Goal: Task Accomplishment & Management: Manage account settings

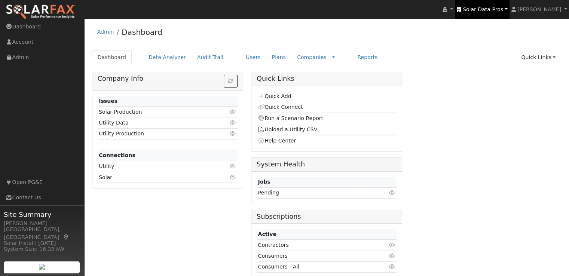
click at [489, 9] on span "Solar Data Pros" at bounding box center [483, 9] width 40 height 6
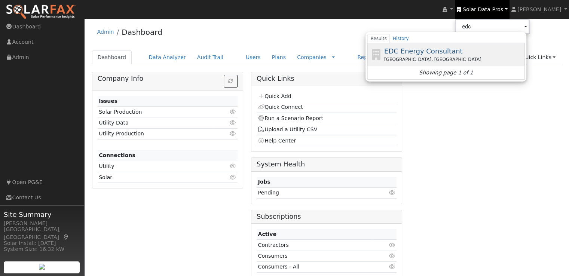
click at [452, 48] on span "EDC Energy Consultant" at bounding box center [423, 51] width 79 height 8
type input "EDC Energy Consultant"
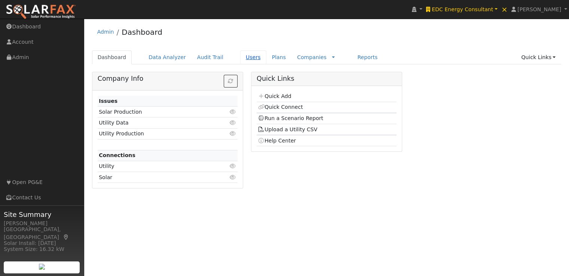
click at [241, 57] on link "Users" at bounding box center [253, 58] width 26 height 14
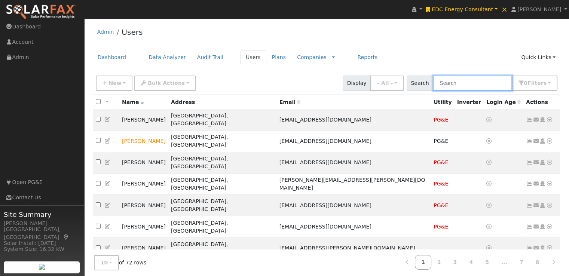
click at [471, 86] on input "text" at bounding box center [472, 83] width 79 height 15
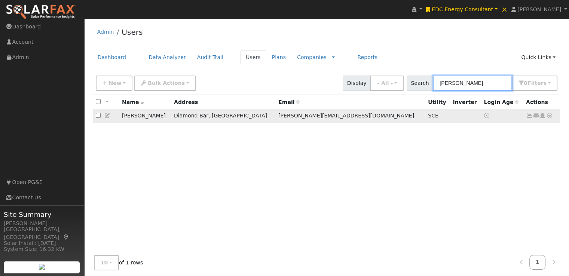
type input "[PERSON_NAME]"
click at [530, 117] on icon at bounding box center [529, 115] width 7 height 5
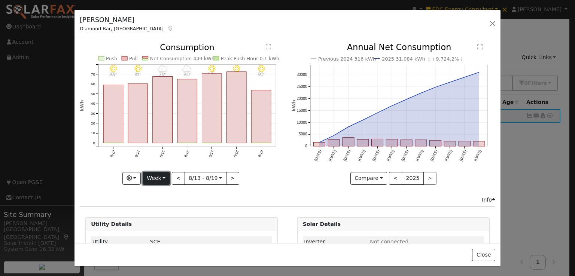
click at [164, 176] on button "Week" at bounding box center [156, 178] width 27 height 13
click at [160, 179] on button "Week" at bounding box center [156, 178] width 27 height 13
click at [158, 223] on link "Year" at bounding box center [169, 225] width 52 height 10
type input "[DATE]"
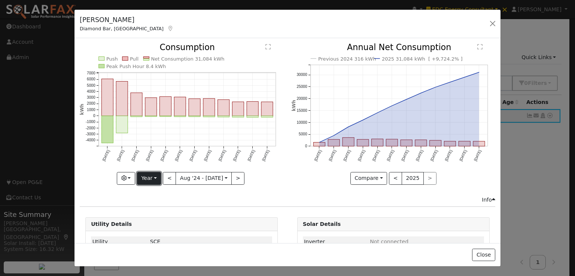
click at [151, 176] on button "Year" at bounding box center [149, 178] width 24 height 13
click at [152, 231] on link "Custom" at bounding box center [163, 236] width 52 height 10
click at [250, 180] on button "month" at bounding box center [247, 178] width 30 height 13
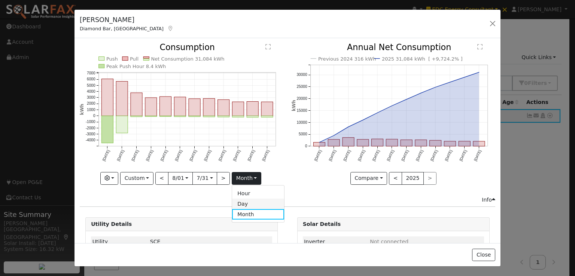
click at [243, 202] on link "Day" at bounding box center [258, 204] width 52 height 10
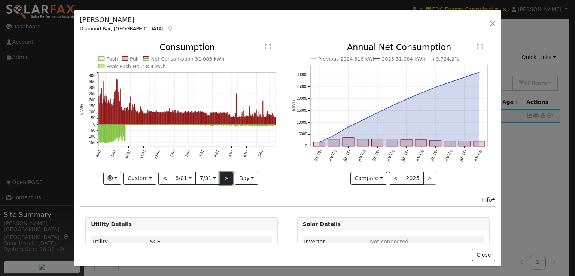
click at [222, 180] on button ">" at bounding box center [226, 178] width 13 height 13
type input "[DATE]"
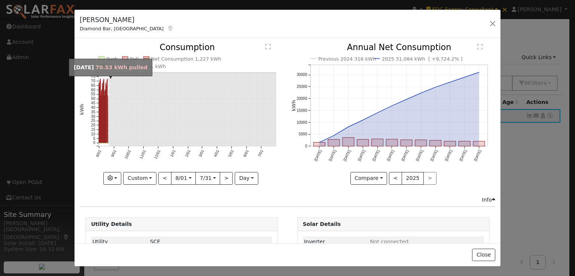
click at [106, 130] on icon "Push Pull Net Consumption 1,227 kWh Peak Push Hour 0.1 kWh 8/01 9/01 10/01 11/0…" at bounding box center [182, 113] width 204 height 140
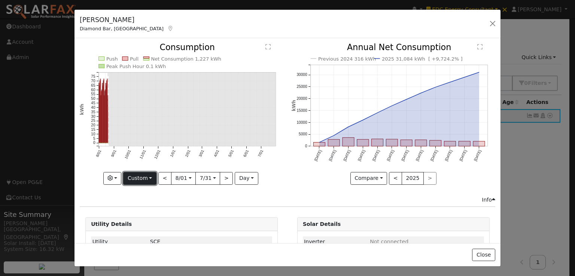
click at [136, 174] on button "Custom" at bounding box center [139, 178] width 33 height 13
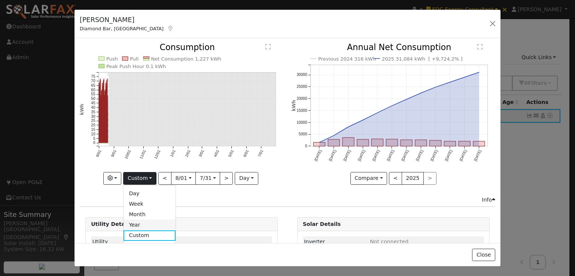
click at [142, 223] on link "Year" at bounding box center [150, 225] width 52 height 10
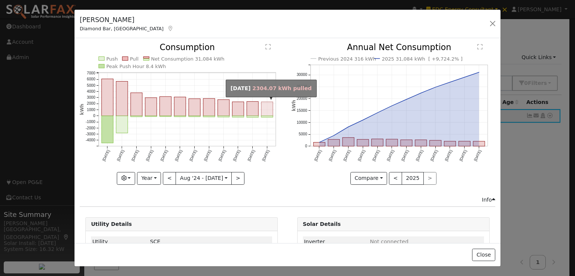
click at [267, 110] on rect "onclick=""" at bounding box center [267, 109] width 12 height 14
type input "[DATE]"
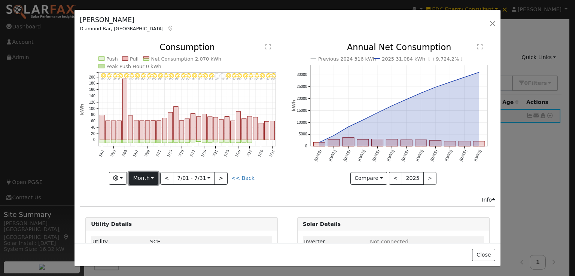
click at [147, 174] on button "Month" at bounding box center [144, 178] width 30 height 13
click at [146, 232] on link "Custom" at bounding box center [155, 236] width 52 height 10
click at [246, 177] on button "day" at bounding box center [246, 178] width 23 height 13
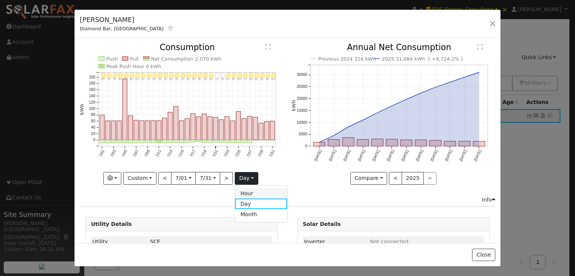
click at [244, 192] on link "Hour" at bounding box center [261, 193] width 52 height 10
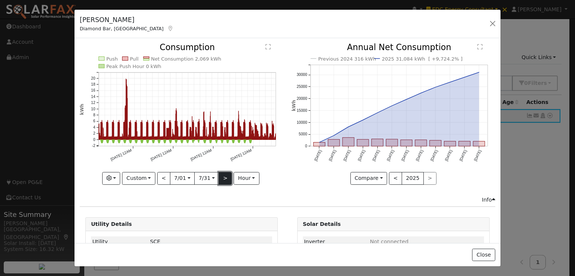
click at [222, 176] on button ">" at bounding box center [225, 178] width 13 height 13
type input "[DATE]"
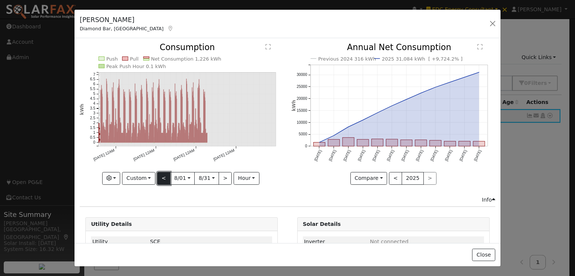
click at [162, 176] on button "<" at bounding box center [163, 178] width 13 height 13
type input "[DATE]"
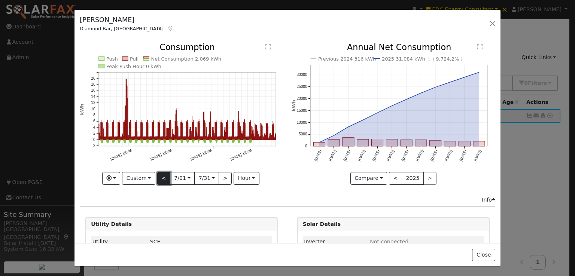
click at [163, 177] on button "<" at bounding box center [163, 178] width 13 height 13
type input "[DATE]"
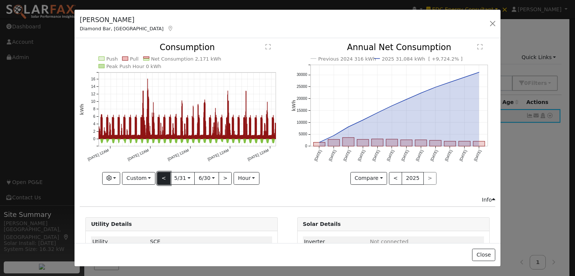
click at [163, 177] on button "<" at bounding box center [163, 178] width 13 height 13
type input "[DATE]"
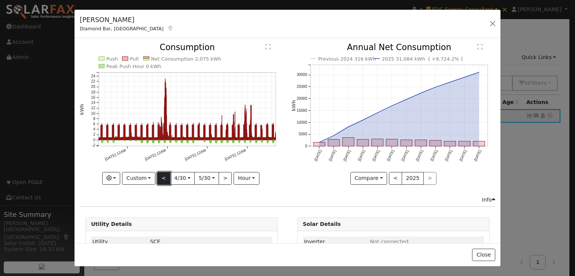
click at [163, 177] on button "<" at bounding box center [163, 178] width 13 height 13
type input "[DATE]"
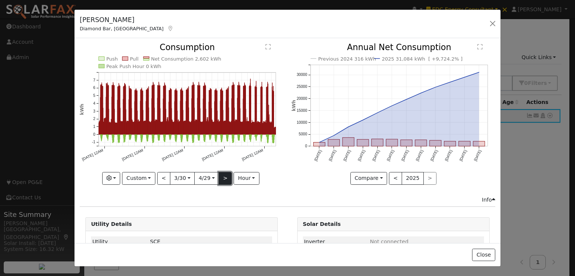
click at [226, 181] on button ">" at bounding box center [225, 178] width 13 height 13
type input "[DATE]"
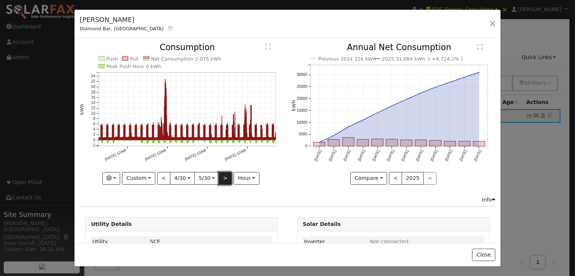
click at [226, 181] on button ">" at bounding box center [225, 178] width 13 height 13
type input "[DATE]"
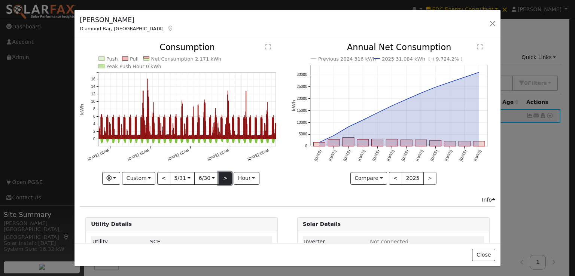
click at [226, 181] on button ">" at bounding box center [225, 178] width 13 height 13
type input "[DATE]"
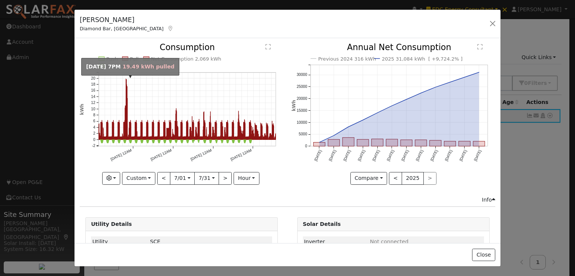
click at [126, 84] on rect "onclick=""" at bounding box center [126, 110] width 0 height 60
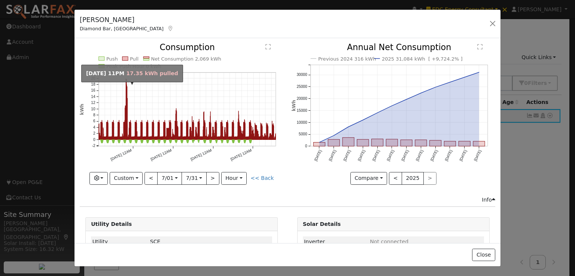
click at [127, 90] on rect "onclick=""" at bounding box center [127, 113] width 0 height 53
click at [127, 95] on rect "onclick=""" at bounding box center [127, 113] width 0 height 53
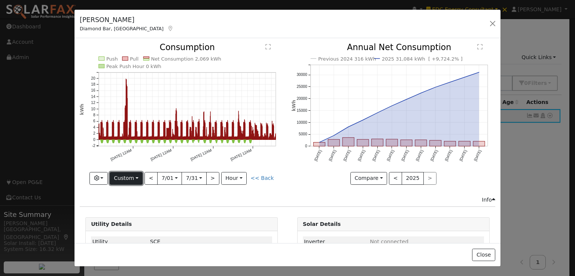
click at [134, 177] on button "Custom" at bounding box center [126, 178] width 33 height 13
click at [131, 209] on link "Month" at bounding box center [136, 214] width 52 height 10
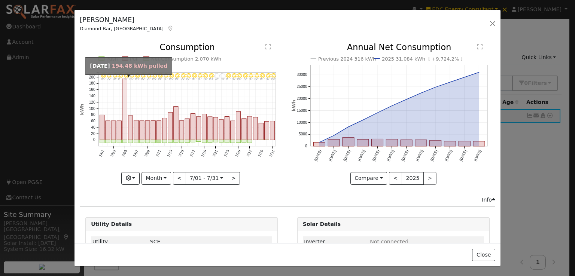
click at [124, 102] on rect "onclick=""" at bounding box center [124, 109] width 4 height 61
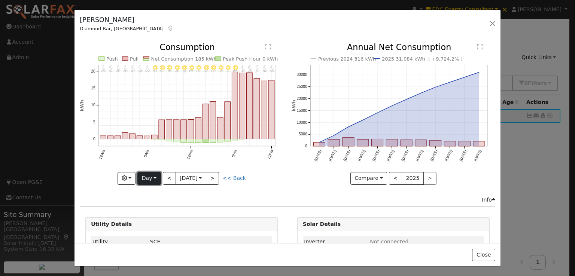
click at [150, 176] on button "Day" at bounding box center [148, 178] width 23 height 13
click at [154, 213] on link "Month" at bounding box center [164, 214] width 52 height 10
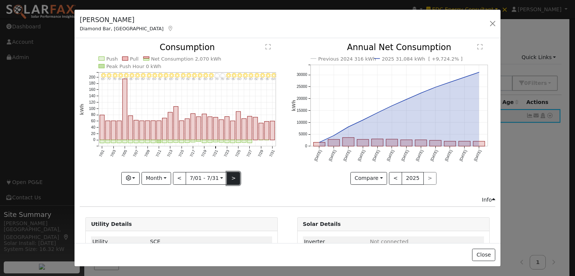
click at [230, 176] on button ">" at bounding box center [233, 178] width 13 height 13
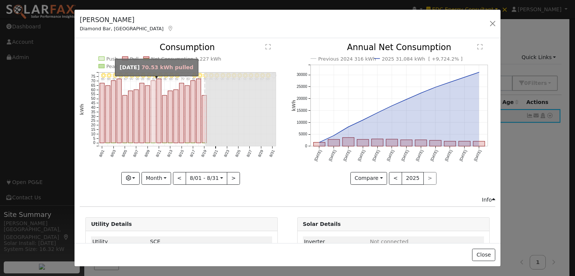
click at [152, 137] on rect "onclick=""" at bounding box center [153, 112] width 4 height 63
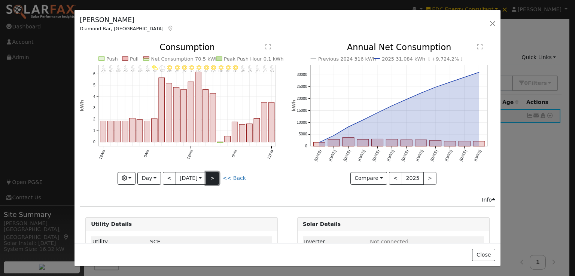
click at [216, 177] on button ">" at bounding box center [212, 178] width 13 height 13
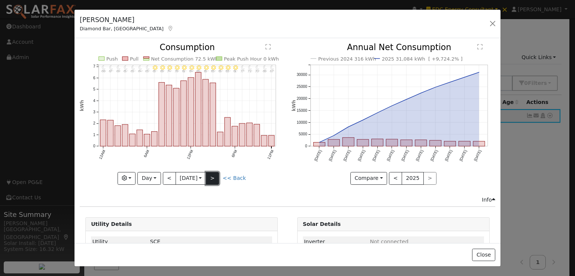
click at [216, 177] on button ">" at bounding box center [212, 178] width 13 height 13
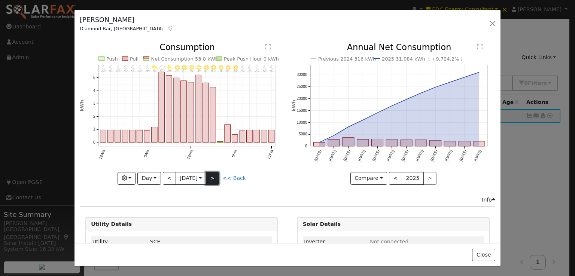
click at [216, 177] on button ">" at bounding box center [212, 178] width 13 height 13
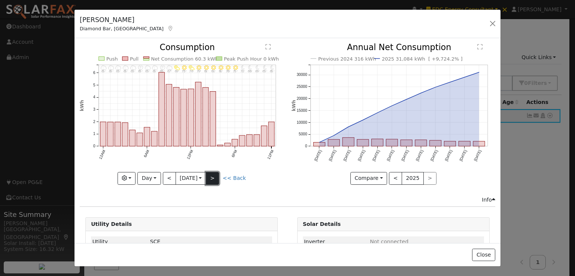
click at [216, 177] on button ">" at bounding box center [212, 178] width 13 height 13
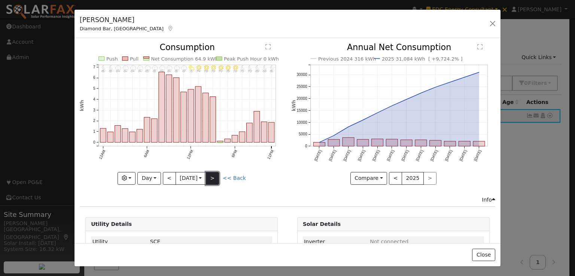
click at [216, 177] on button ">" at bounding box center [212, 178] width 13 height 13
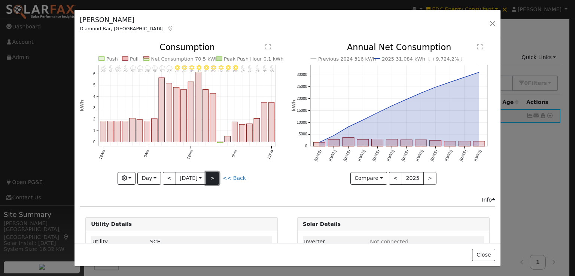
click at [216, 177] on button ">" at bounding box center [212, 178] width 13 height 13
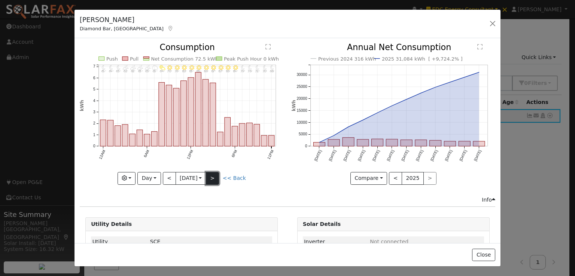
click at [216, 177] on button ">" at bounding box center [212, 178] width 13 height 13
type input "[DATE]"
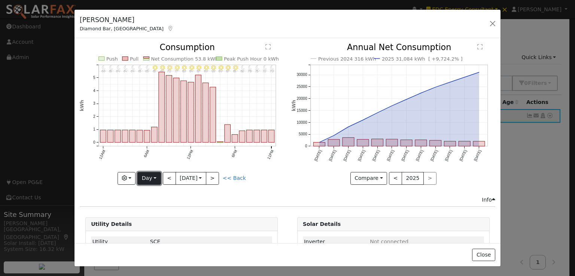
click at [147, 180] on button "Day" at bounding box center [148, 178] width 23 height 13
click at [152, 214] on link "Month" at bounding box center [164, 214] width 52 height 10
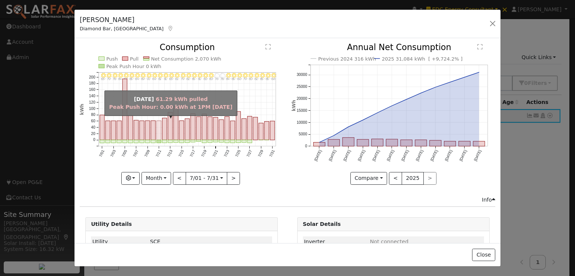
click at [157, 129] on rect "onclick=""" at bounding box center [159, 130] width 4 height 19
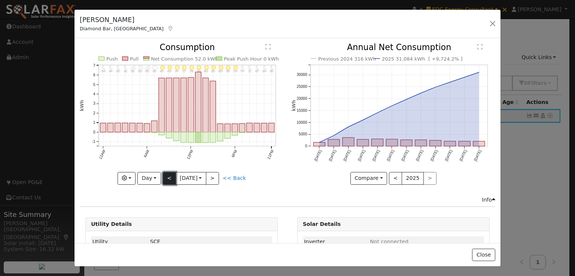
click at [168, 176] on button "<" at bounding box center [169, 178] width 13 height 13
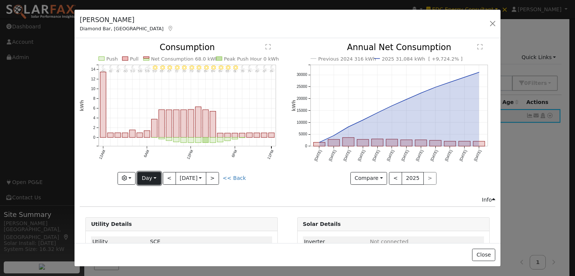
click at [149, 176] on button "Day" at bounding box center [148, 178] width 23 height 13
click at [157, 216] on link "Month" at bounding box center [164, 214] width 52 height 10
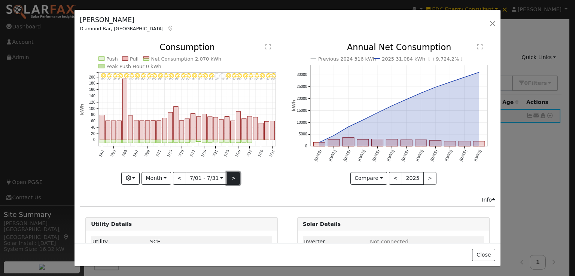
click at [231, 178] on button ">" at bounding box center [233, 178] width 13 height 13
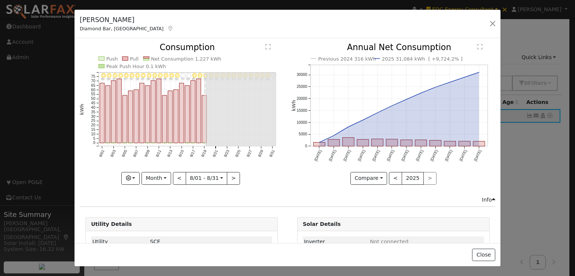
click at [205, 129] on line at bounding box center [205, 110] width 1 height 74
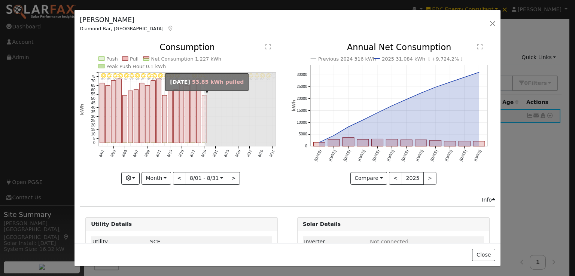
click at [202, 131] on rect "onclick=""" at bounding box center [204, 119] width 4 height 48
type input "[DATE]"
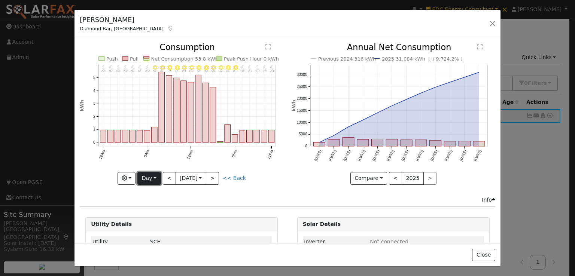
click at [151, 172] on button "Day" at bounding box center [148, 178] width 23 height 13
click at [156, 236] on link "Custom" at bounding box center [164, 236] width 52 height 10
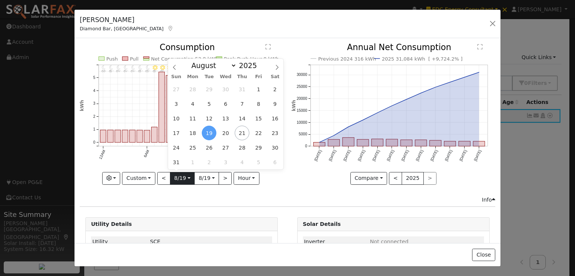
click at [183, 175] on input "[DATE]" at bounding box center [182, 179] width 24 height 12
click at [169, 135] on span "17" at bounding box center [176, 133] width 15 height 15
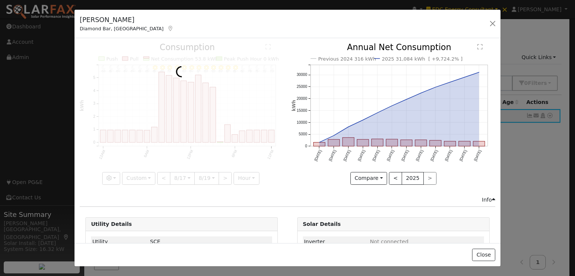
scroll to position [0, 5]
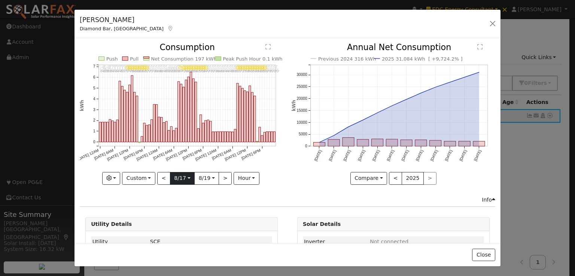
click at [189, 176] on input "[DATE]" at bounding box center [182, 179] width 24 height 12
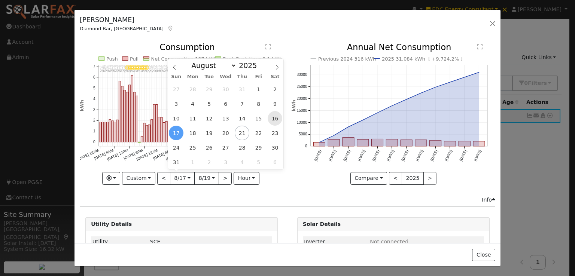
click at [274, 119] on span "16" at bounding box center [275, 118] width 15 height 15
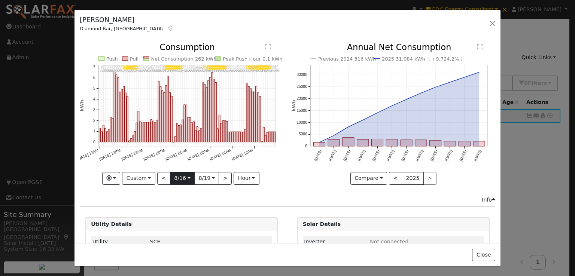
click at [189, 177] on input "[DATE]" at bounding box center [182, 179] width 24 height 12
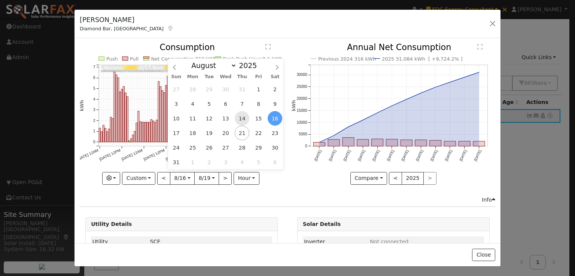
scroll to position [0, 0]
click at [240, 117] on span "14" at bounding box center [242, 118] width 15 height 15
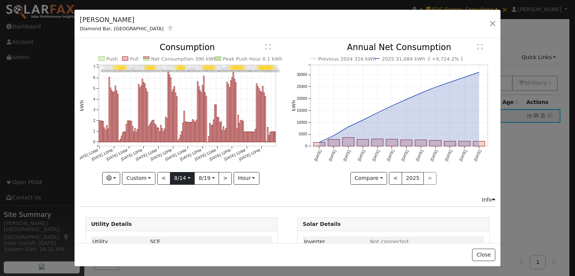
click at [189, 175] on input "[DATE]" at bounding box center [182, 179] width 24 height 12
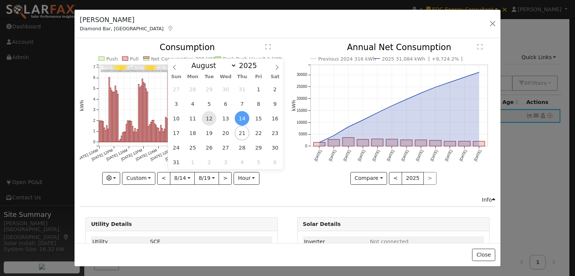
scroll to position [0, 0]
click at [210, 117] on span "12" at bounding box center [209, 118] width 15 height 15
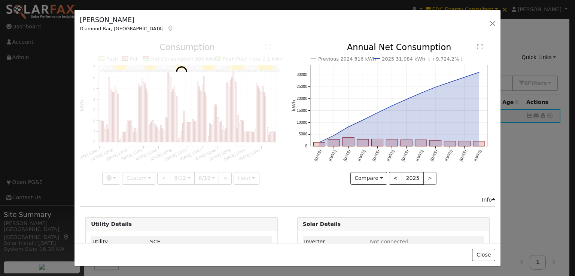
scroll to position [0, 5]
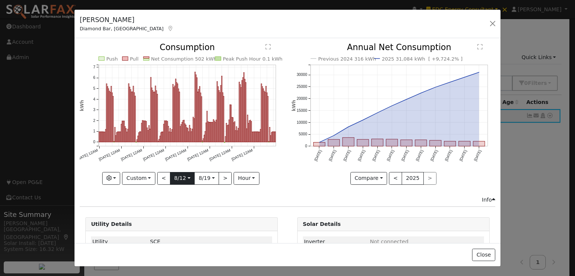
click at [187, 176] on input "[DATE]" at bounding box center [182, 179] width 24 height 12
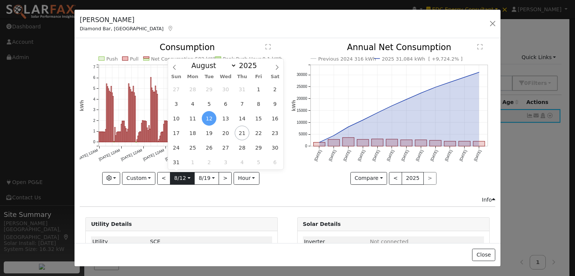
click at [187, 176] on input "[DATE]" at bounding box center [182, 179] width 24 height 12
click at [172, 122] on span "10" at bounding box center [176, 118] width 15 height 15
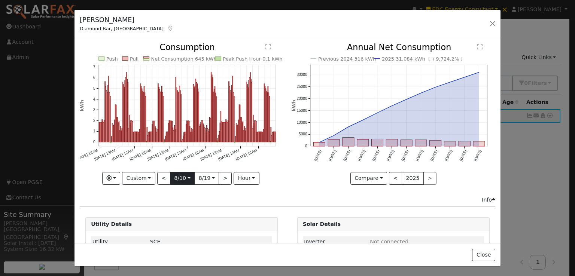
click at [184, 177] on input "[DATE]" at bounding box center [182, 179] width 24 height 12
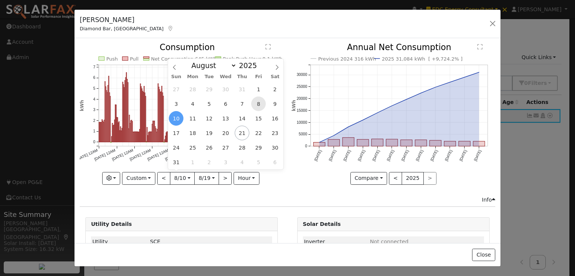
scroll to position [0, 0]
click at [258, 102] on span "8" at bounding box center [258, 104] width 15 height 15
type input "[DATE]"
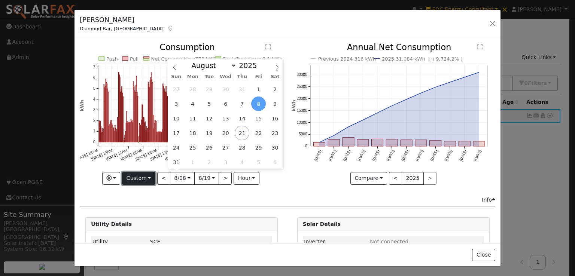
click at [138, 175] on button "Custom" at bounding box center [138, 178] width 33 height 13
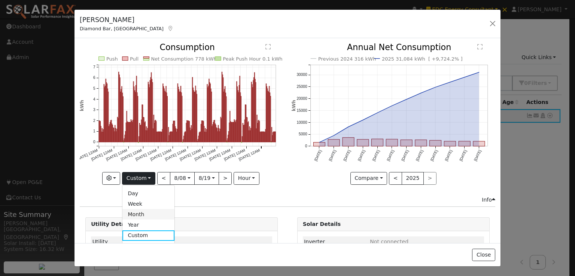
click at [148, 212] on link "Month" at bounding box center [148, 214] width 52 height 10
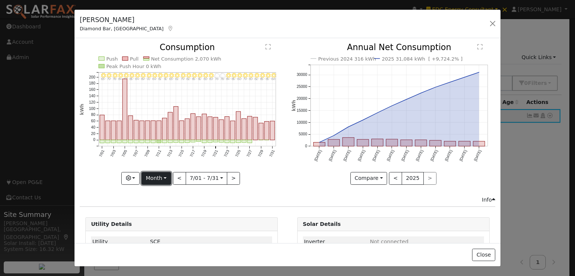
click at [162, 179] on button "Month" at bounding box center [156, 178] width 30 height 13
click at [156, 232] on link "Custom" at bounding box center [168, 236] width 52 height 10
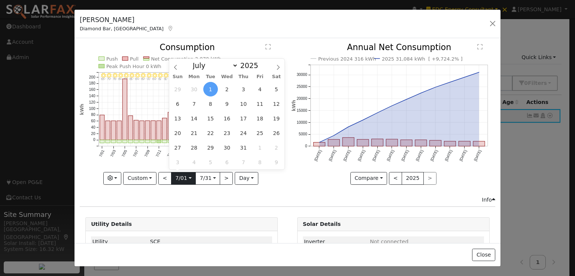
click at [188, 178] on input "[DATE]" at bounding box center [183, 179] width 24 height 12
click at [193, 104] on span "7" at bounding box center [194, 104] width 15 height 15
type input "[DATE]"
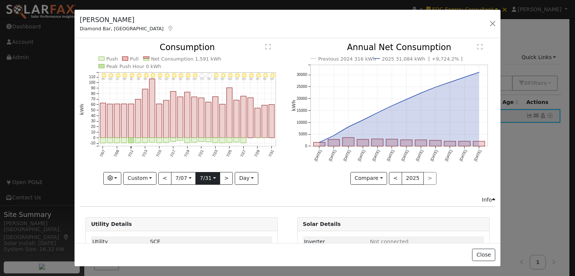
click at [213, 177] on input "[DATE]" at bounding box center [208, 179] width 24 height 12
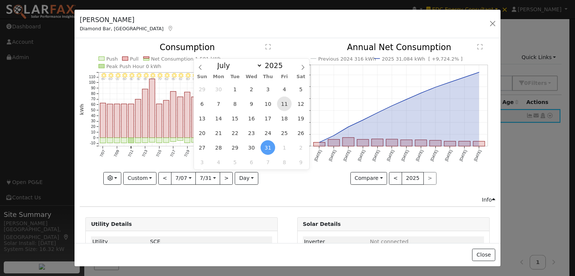
click at [286, 102] on span "11" at bounding box center [284, 104] width 15 height 15
type input "[DATE]"
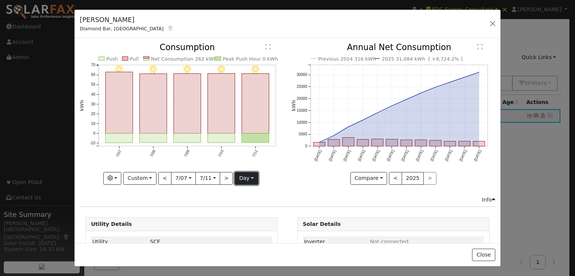
click at [240, 176] on button "day" at bounding box center [246, 178] width 23 height 13
click at [248, 191] on link "Hour" at bounding box center [261, 193] width 52 height 10
